Goal: Transaction & Acquisition: Purchase product/service

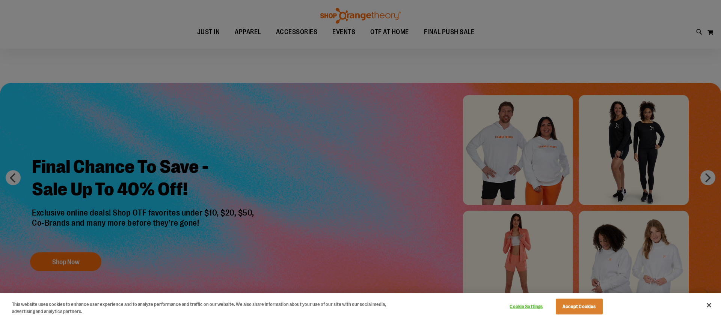
drag, startPoint x: 0, startPoint y: 0, endPoint x: 121, endPoint y: 220, distance: 250.8
click at [91, 221] on div at bounding box center [360, 159] width 721 height 319
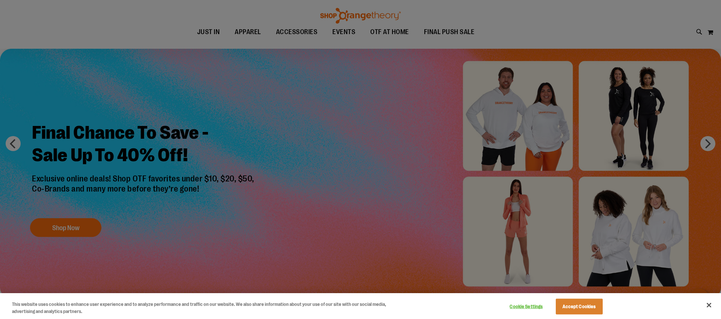
scroll to position [34, 0]
click at [592, 306] on button "Accept Cookies" at bounding box center [579, 307] width 47 height 16
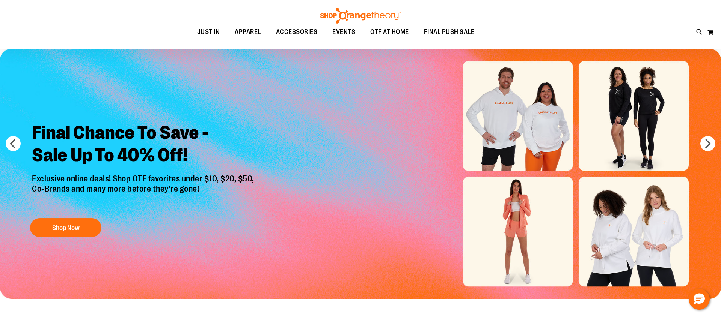
scroll to position [31, 0]
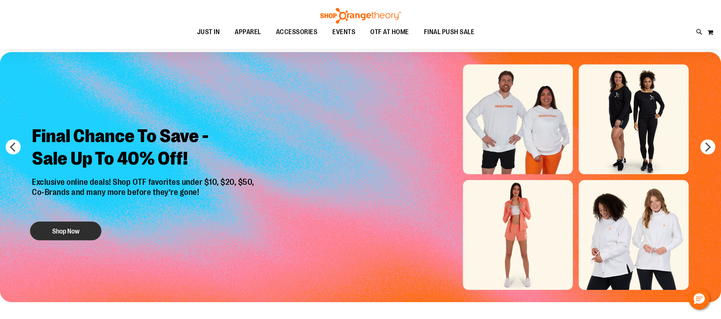
click at [85, 229] on button "Shop Now" at bounding box center [65, 231] width 71 height 19
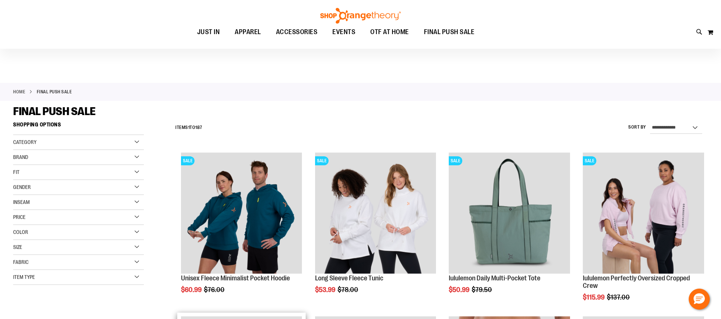
scroll to position [59, 0]
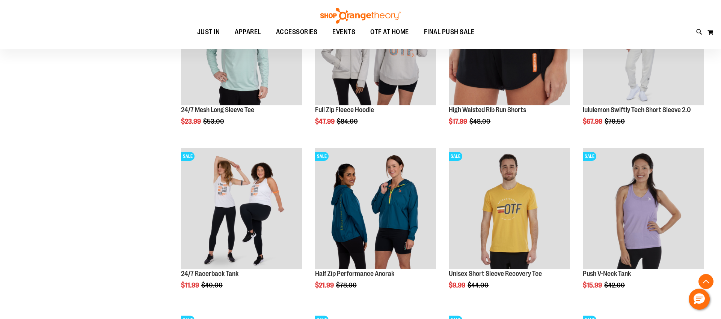
scroll to position [344, 0]
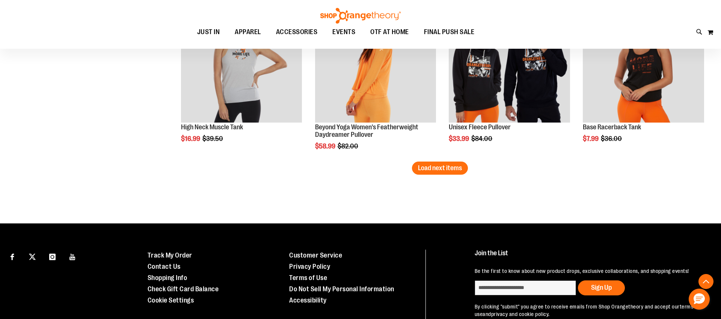
scroll to position [1514, 0]
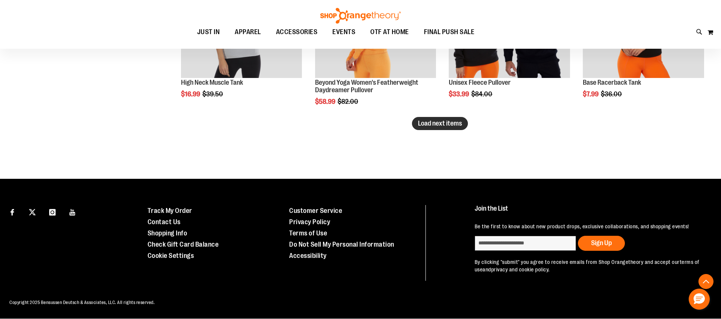
click at [440, 120] on span "Load next items" at bounding box center [440, 124] width 44 height 8
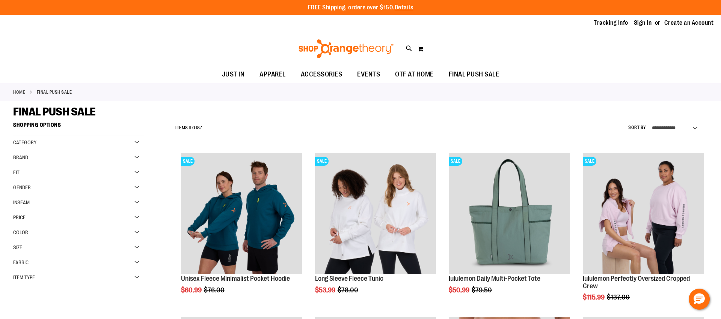
click at [63, 217] on div "Price" at bounding box center [78, 218] width 131 height 15
click at [51, 233] on span "$24.99" at bounding box center [48, 233] width 19 height 8
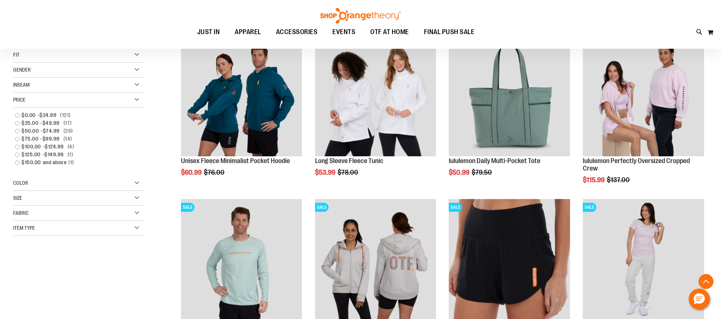
scroll to position [119, 0]
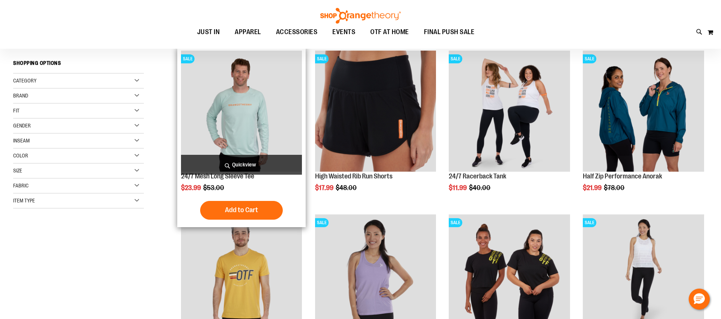
scroll to position [103, 0]
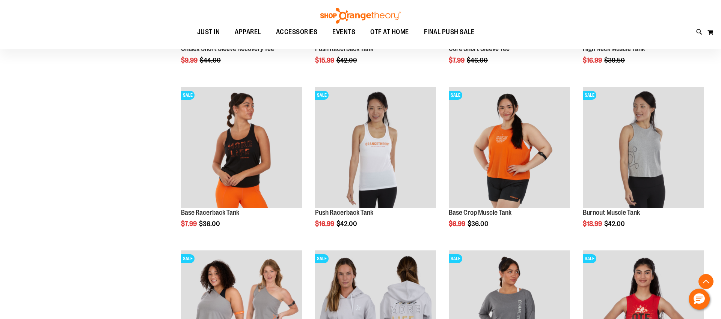
scroll to position [726, 0]
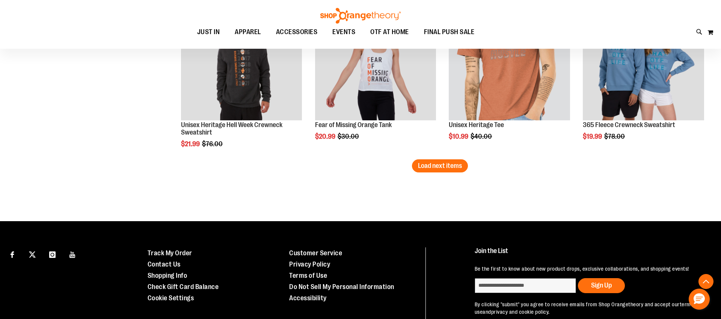
scroll to position [1466, 0]
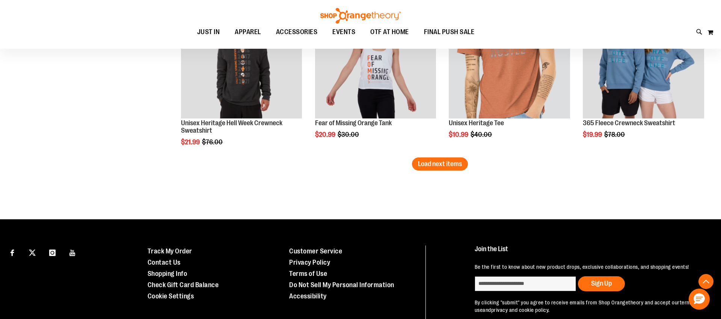
click at [447, 163] on span "Load next items" at bounding box center [440, 164] width 44 height 8
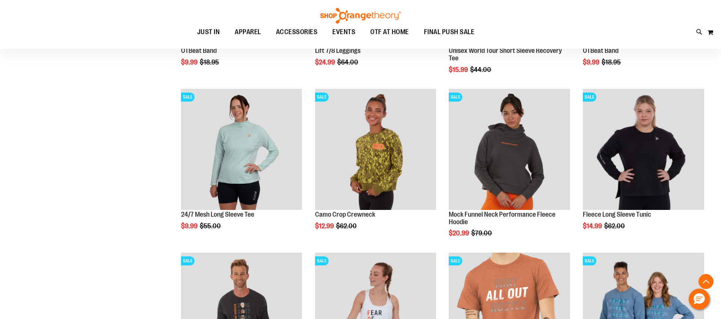
scroll to position [1118, 0]
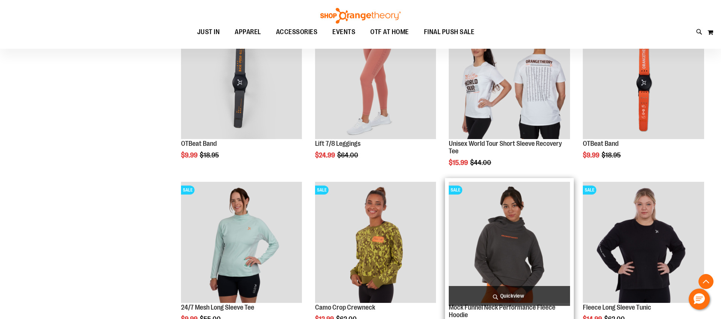
click at [518, 298] on span "Quickview" at bounding box center [509, 296] width 121 height 20
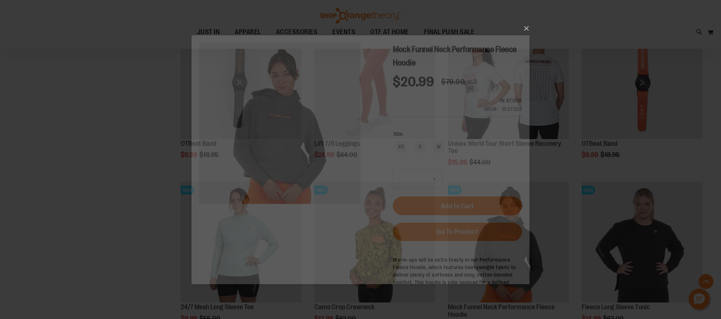
scroll to position [0, 0]
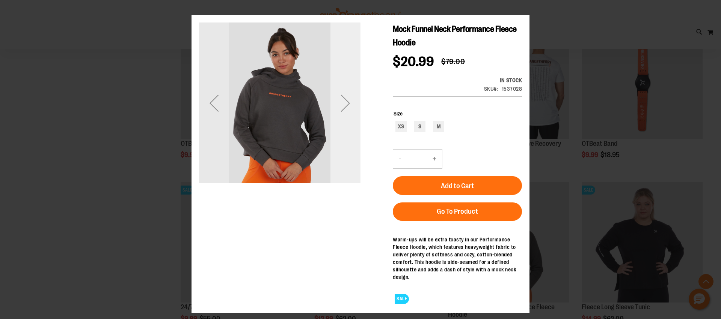
click at [344, 111] on div "Next" at bounding box center [345, 103] width 30 height 30
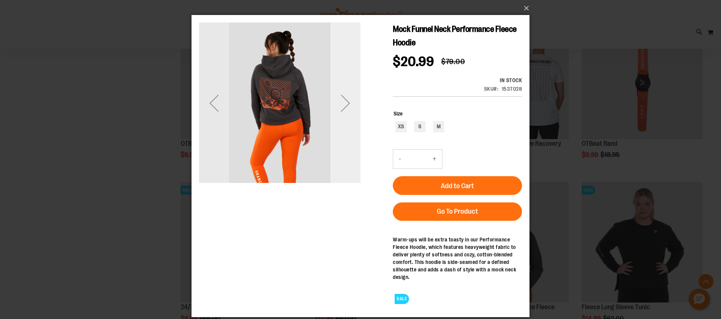
click at [351, 101] on div "Next" at bounding box center [345, 103] width 30 height 30
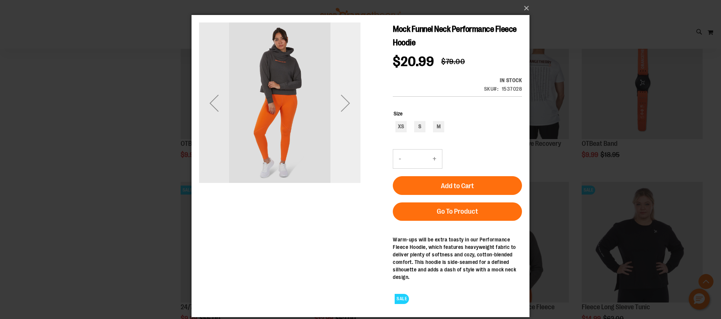
click at [351, 101] on div "Next" at bounding box center [345, 103] width 30 height 30
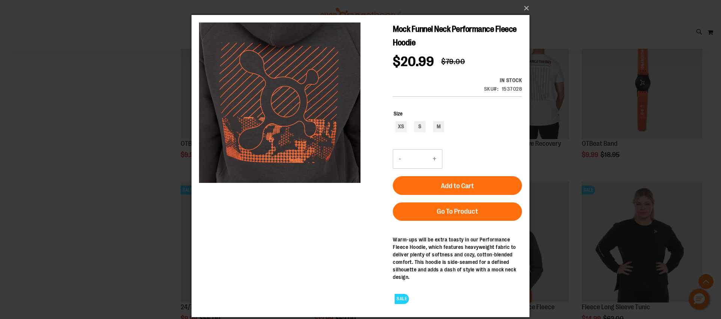
click at [604, 122] on div "×" at bounding box center [360, 159] width 721 height 319
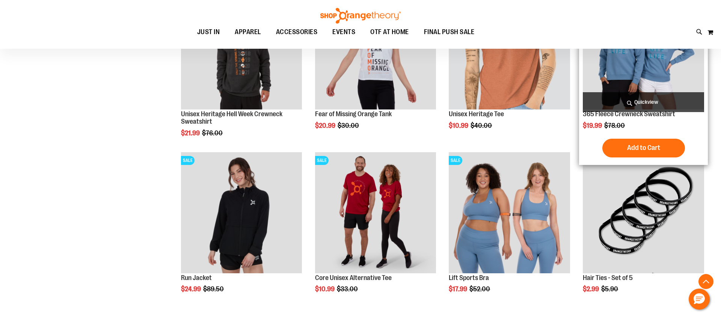
scroll to position [1479, 0]
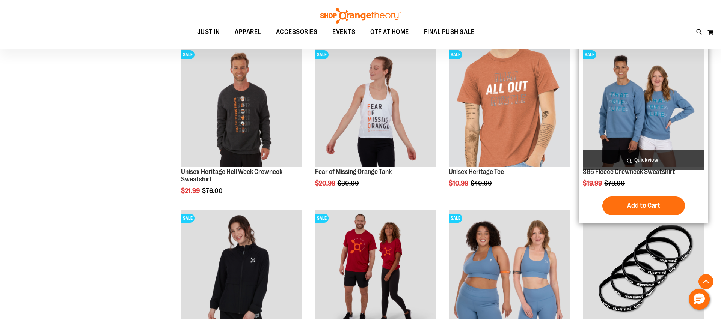
scroll to position [1418, 0]
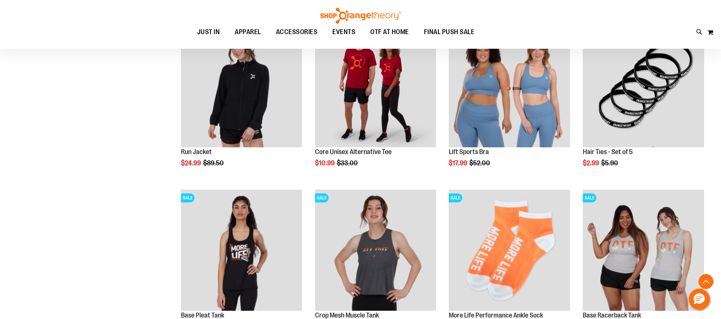
scroll to position [1602, 0]
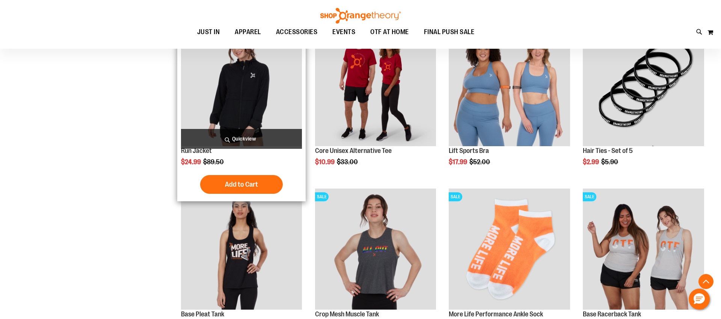
click at [229, 136] on span "Quickview" at bounding box center [241, 139] width 121 height 20
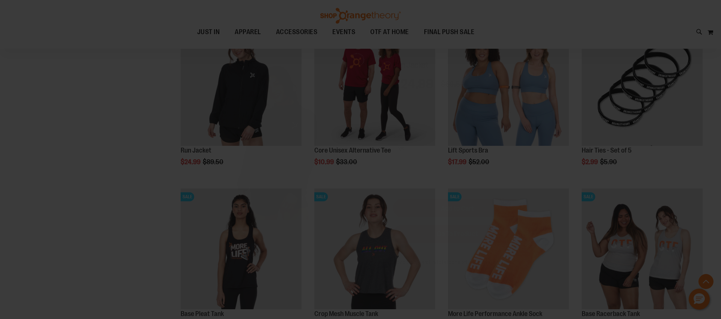
scroll to position [0, 0]
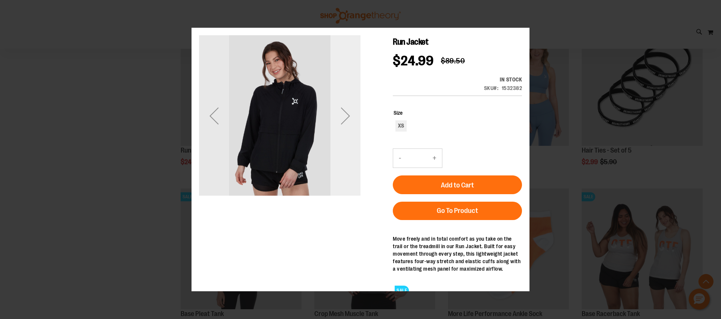
click at [342, 144] on div "Next" at bounding box center [345, 115] width 30 height 161
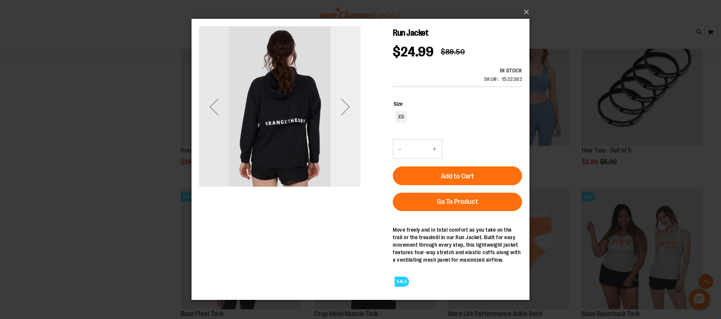
click at [345, 129] on div "Next" at bounding box center [345, 106] width 30 height 161
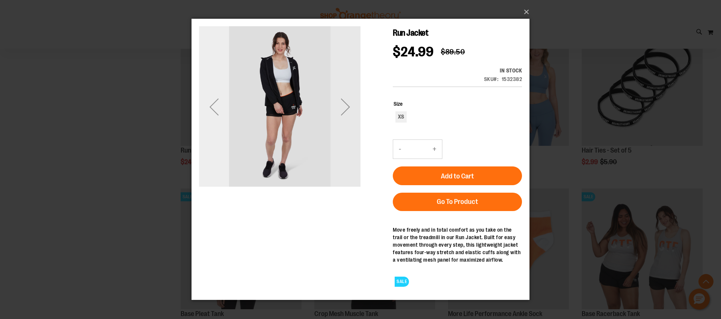
click at [220, 108] on div "Previous" at bounding box center [214, 107] width 30 height 30
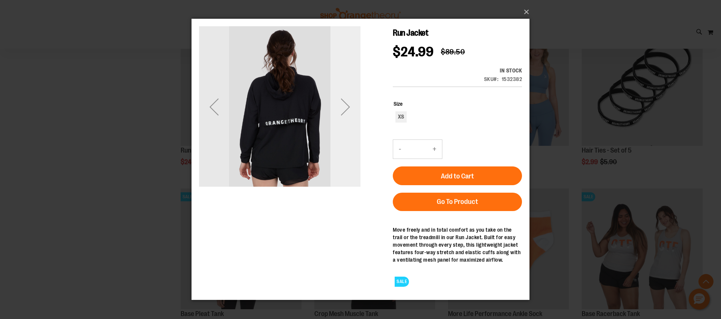
click at [354, 138] on div "Next" at bounding box center [345, 106] width 30 height 161
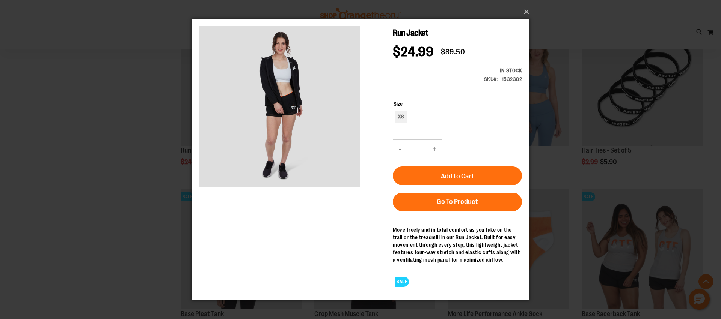
click at [664, 128] on div "×" at bounding box center [360, 159] width 721 height 319
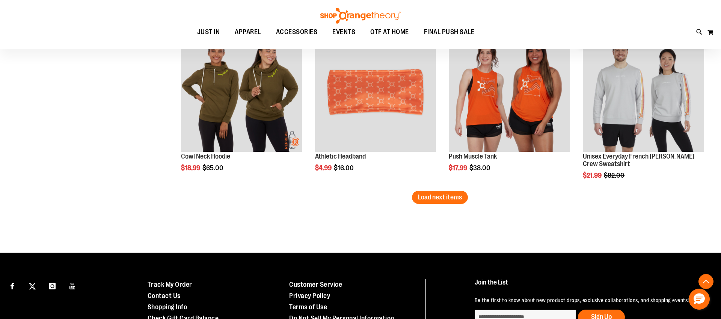
scroll to position [1930, 0]
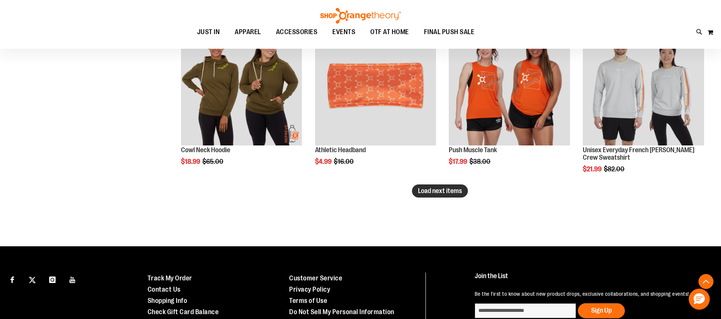
click at [449, 192] on span "Load next items" at bounding box center [440, 191] width 44 height 8
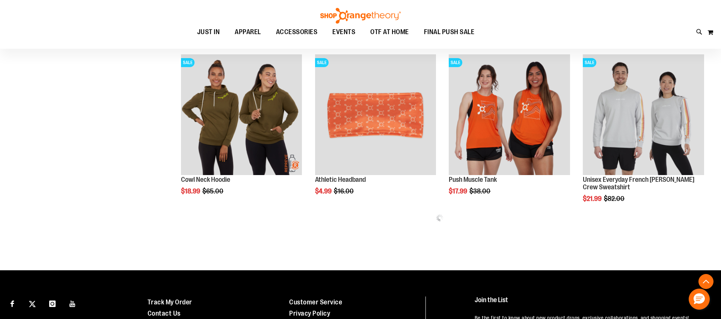
scroll to position [1899, 0]
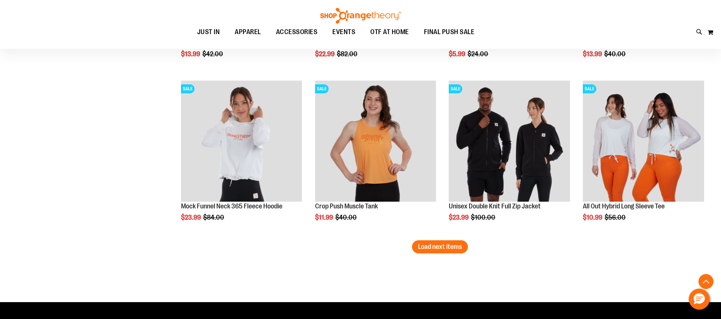
scroll to position [2367, 0]
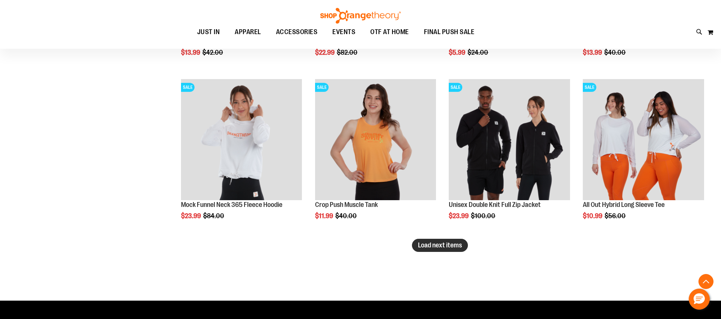
click at [460, 244] on span "Load next items" at bounding box center [440, 246] width 44 height 8
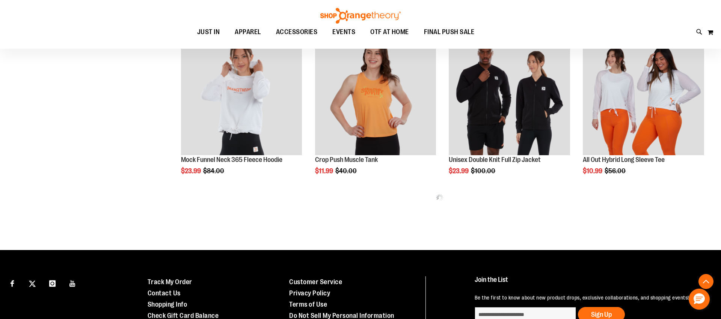
scroll to position [2330, 0]
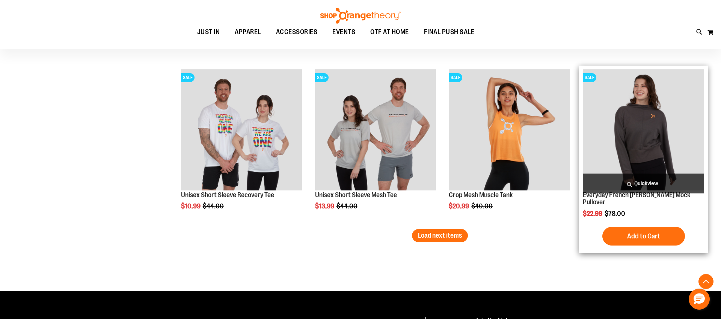
scroll to position [2870, 0]
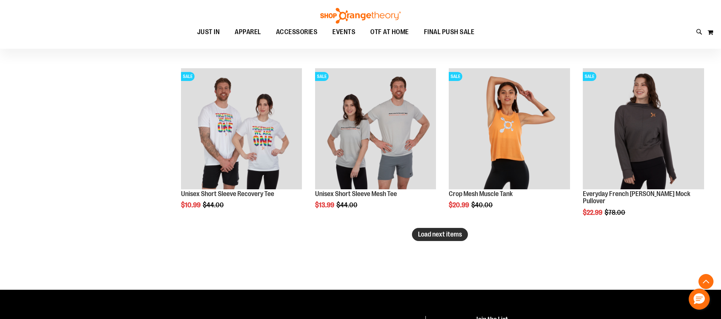
click at [426, 238] on span "Load next items" at bounding box center [440, 235] width 44 height 8
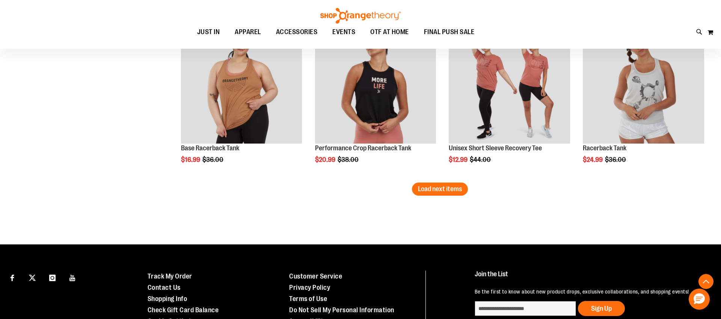
scroll to position [3408, 0]
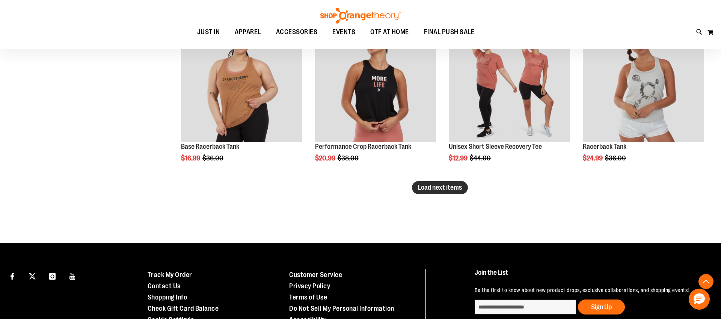
click at [426, 188] on span "Load next items" at bounding box center [440, 188] width 44 height 8
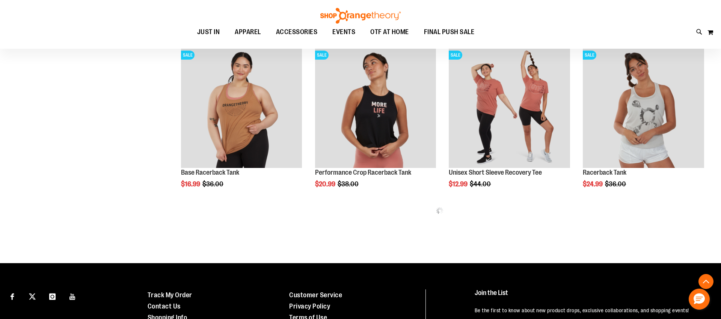
scroll to position [3379, 0]
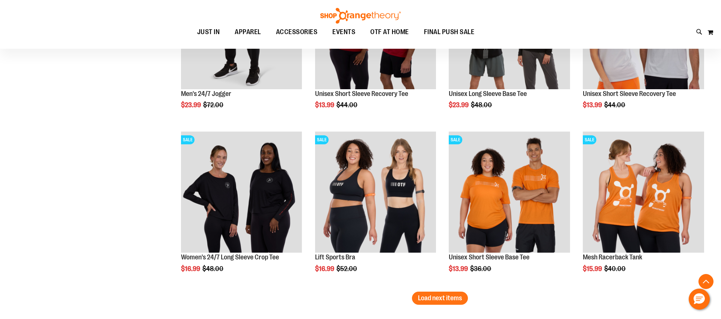
scroll to position [3839, 0]
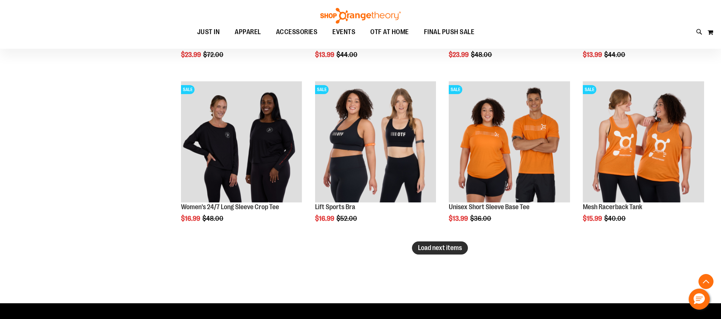
click at [426, 253] on button "Load next items" at bounding box center [440, 248] width 56 height 13
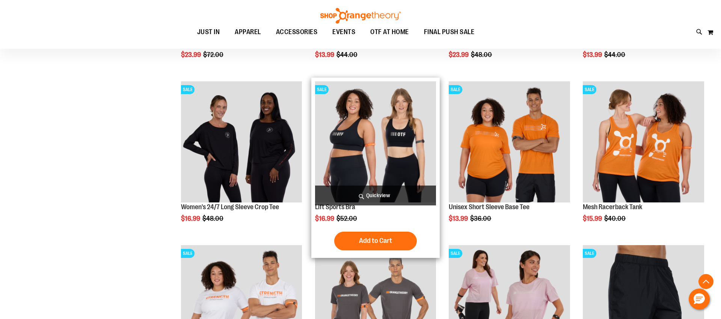
click at [378, 192] on span "Quickview" at bounding box center [375, 196] width 121 height 20
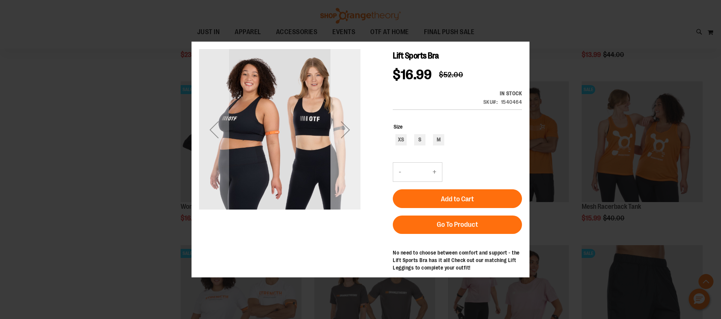
drag, startPoint x: 354, startPoint y: 141, endPoint x: 354, endPoint y: 146, distance: 5.3
click at [354, 146] on div "Next" at bounding box center [345, 129] width 30 height 161
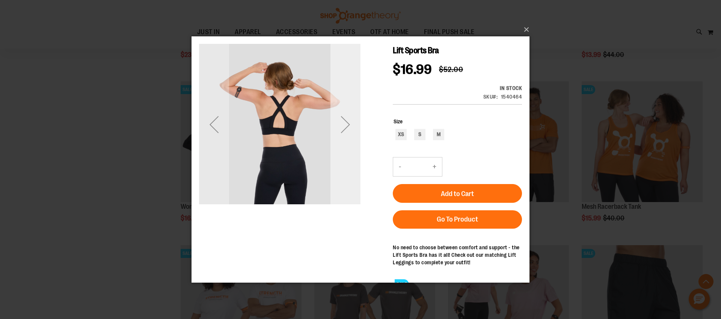
click at [354, 144] on div "Next" at bounding box center [345, 124] width 30 height 161
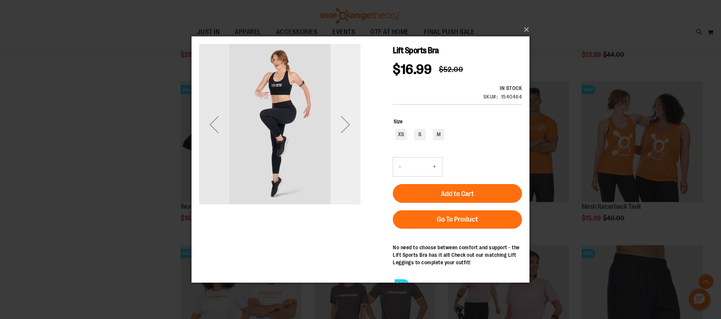
click at [354, 144] on div "Next" at bounding box center [345, 124] width 30 height 161
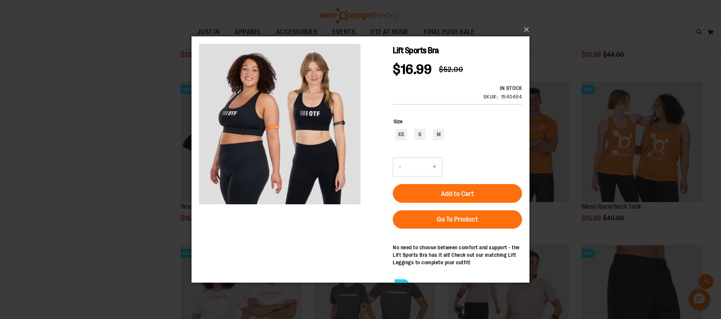
click at [634, 212] on div "×" at bounding box center [360, 159] width 721 height 319
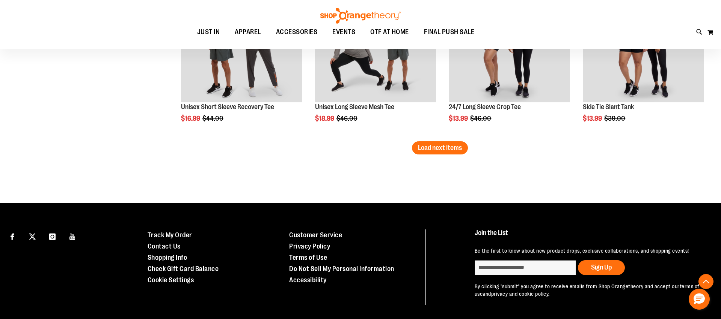
scroll to position [4437, 0]
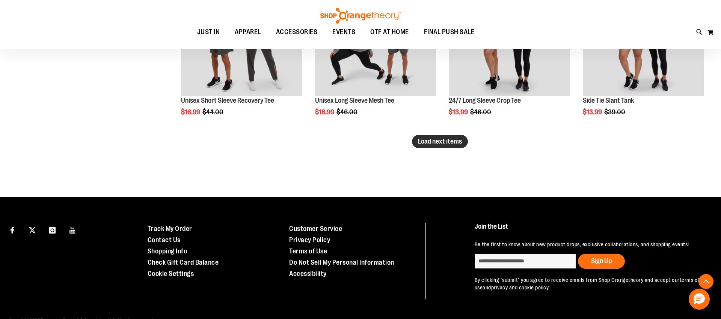
click at [420, 144] on span "Load next items" at bounding box center [440, 142] width 44 height 8
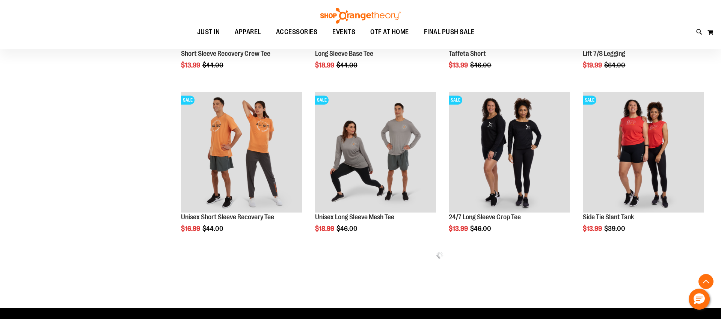
scroll to position [4323, 0]
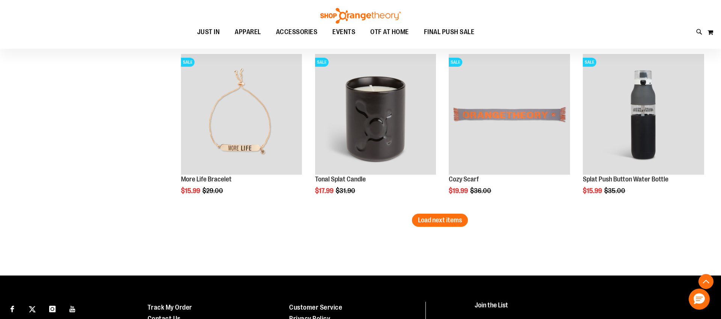
scroll to position [4852, 0]
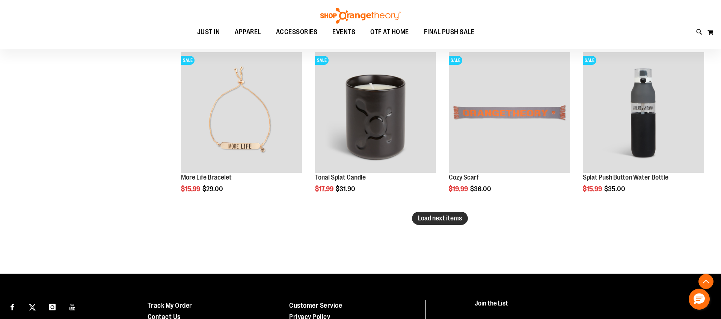
click at [417, 222] on button "Load next items" at bounding box center [440, 218] width 56 height 13
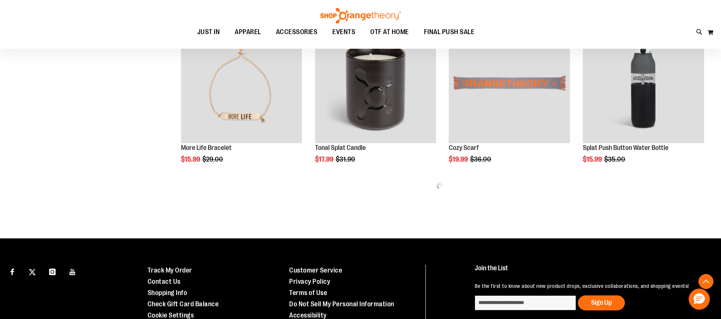
scroll to position [4886, 0]
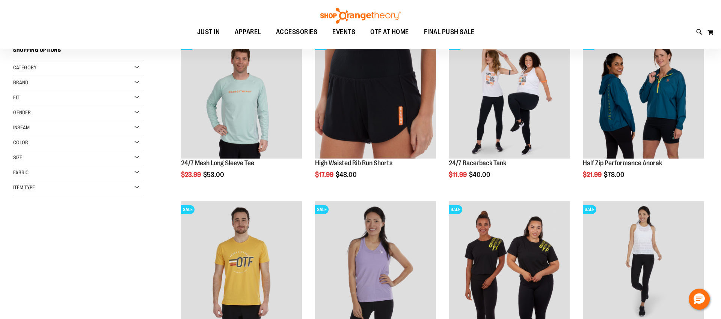
scroll to position [102, 0]
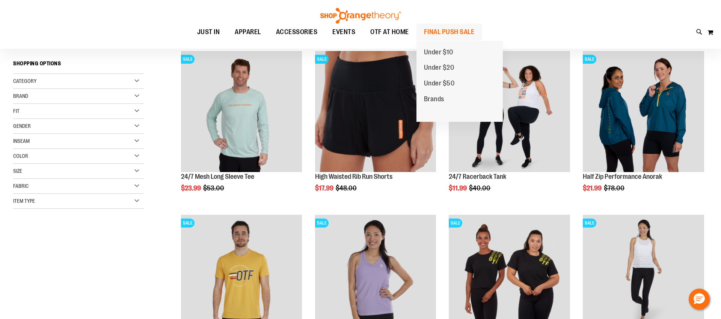
click at [442, 29] on span "FINAL PUSH SALE" at bounding box center [449, 32] width 51 height 17
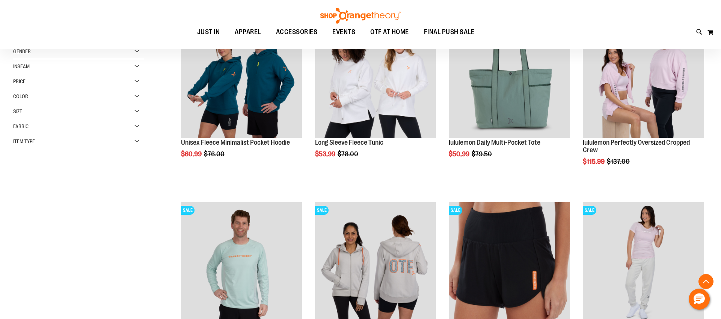
scroll to position [137, 0]
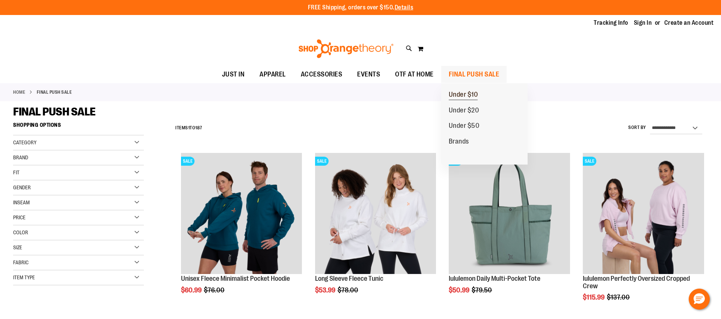
click at [478, 101] on link "Under $10" at bounding box center [463, 95] width 44 height 16
click at [475, 94] on span "Under $10" at bounding box center [463, 95] width 29 height 9
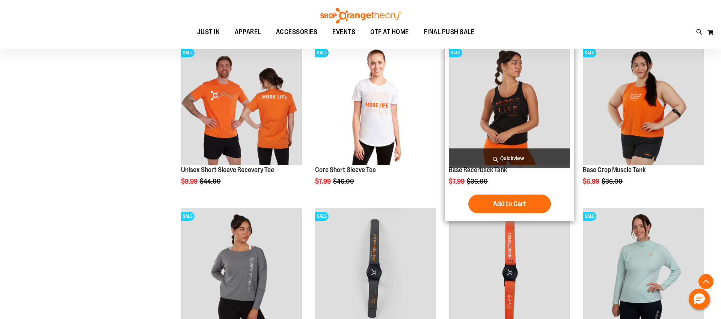
scroll to position [392, 0]
